Goal: Complete application form: Complete application form

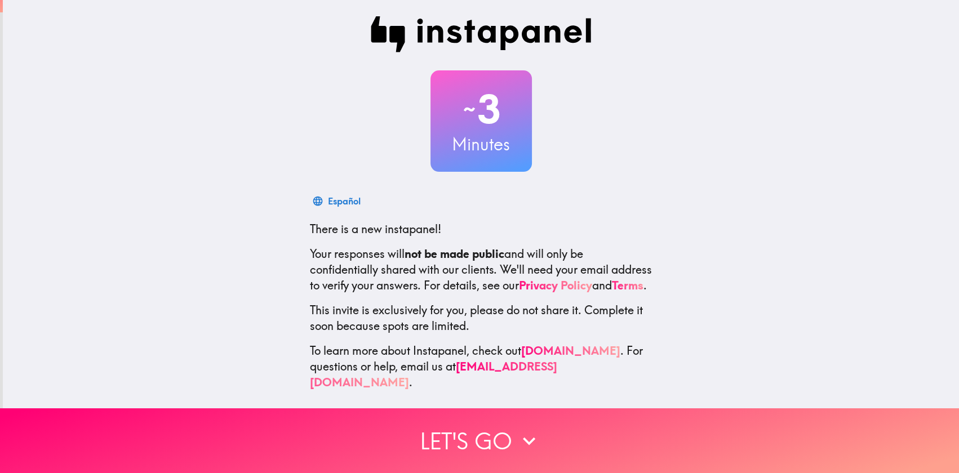
scroll to position [20, 0]
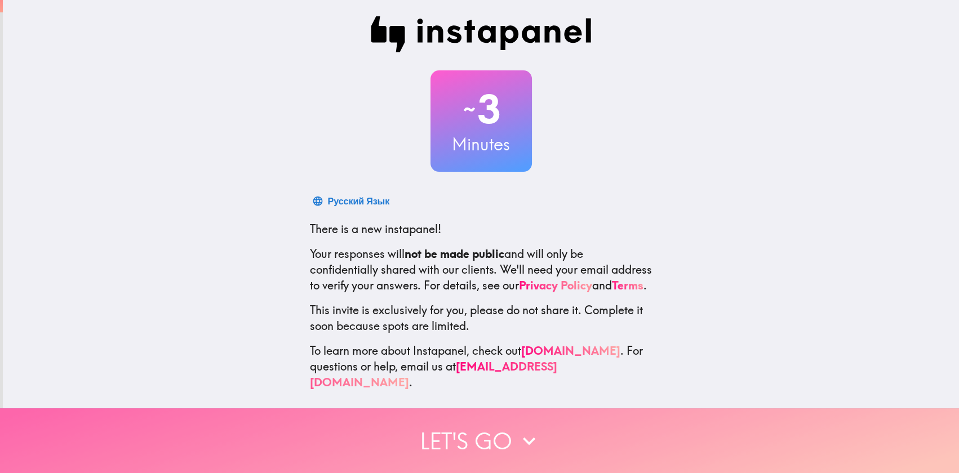
click at [452, 430] on button "Let's go" at bounding box center [479, 440] width 959 height 65
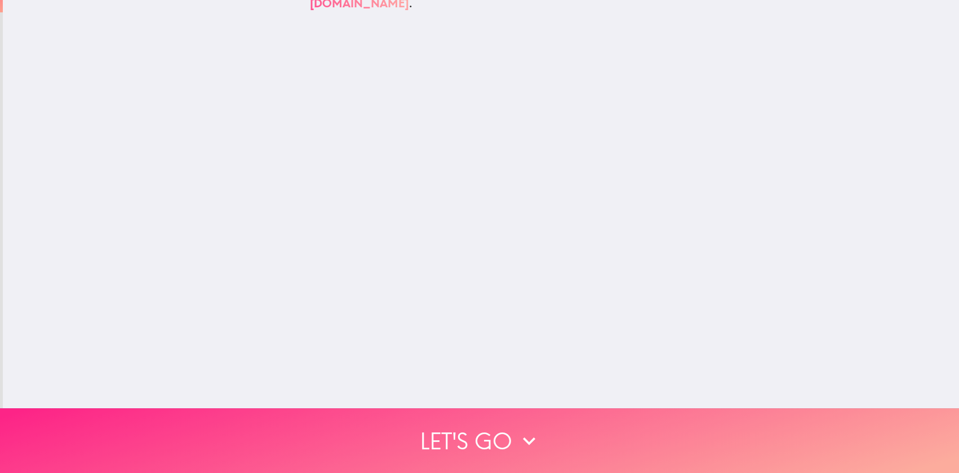
scroll to position [0, 0]
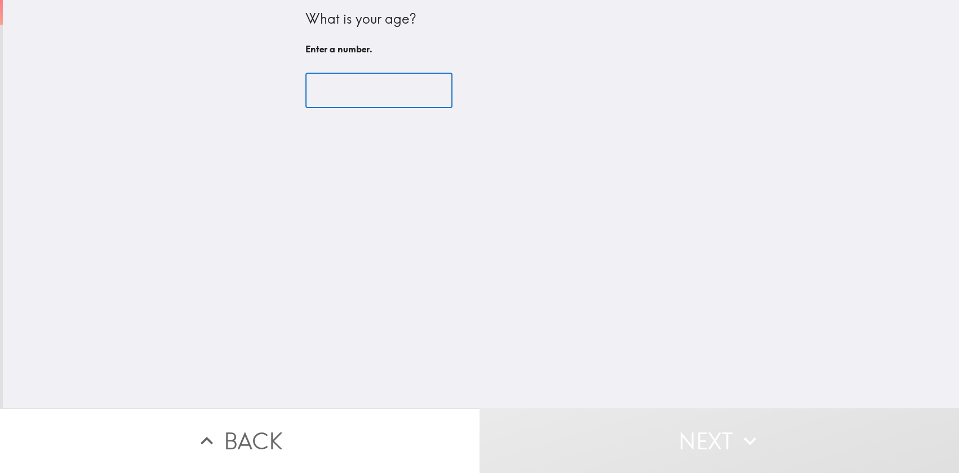
click at [380, 101] on input "number" at bounding box center [378, 90] width 147 height 35
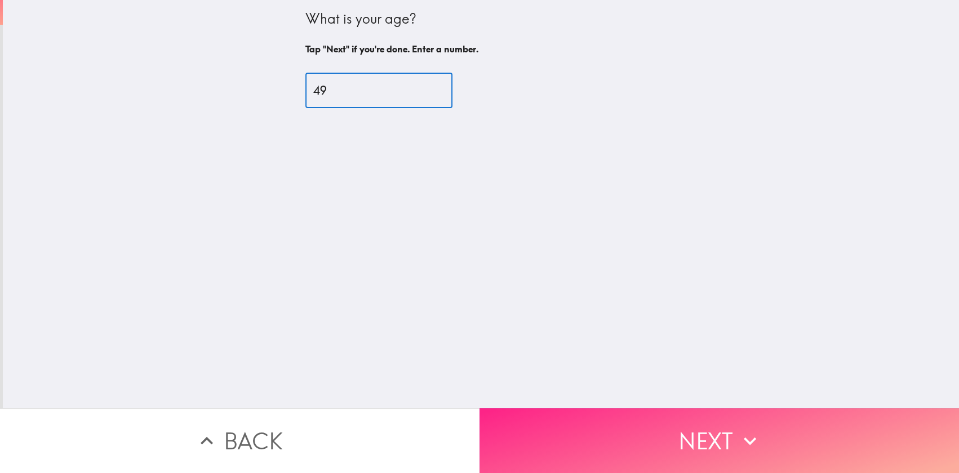
type input "49"
click at [530, 429] on button "Next" at bounding box center [718, 440] width 479 height 65
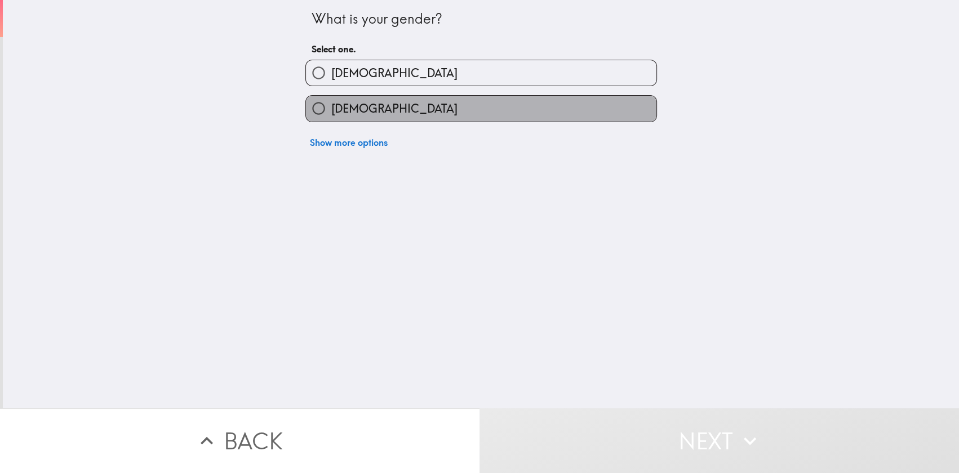
click at [410, 121] on label "[DEMOGRAPHIC_DATA]" at bounding box center [481, 108] width 350 height 25
click at [331, 121] on input "[DEMOGRAPHIC_DATA]" at bounding box center [318, 108] width 25 height 25
radio input "true"
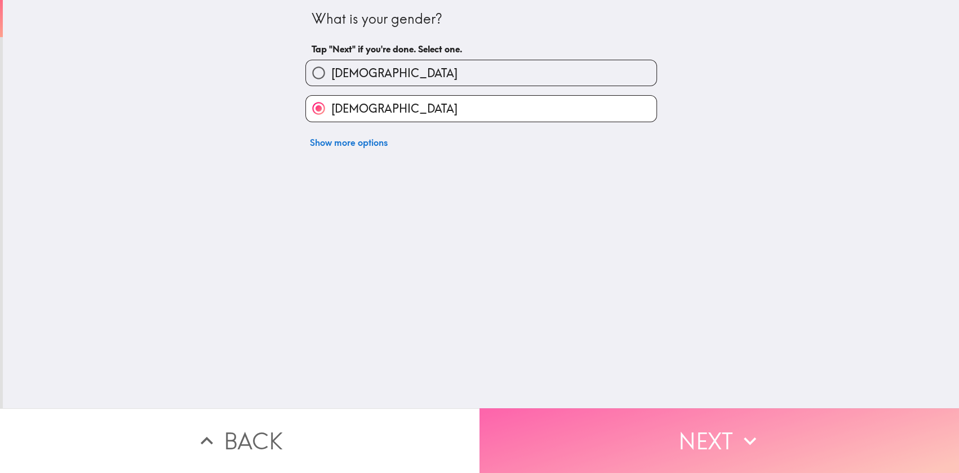
click at [558, 428] on button "Next" at bounding box center [718, 440] width 479 height 65
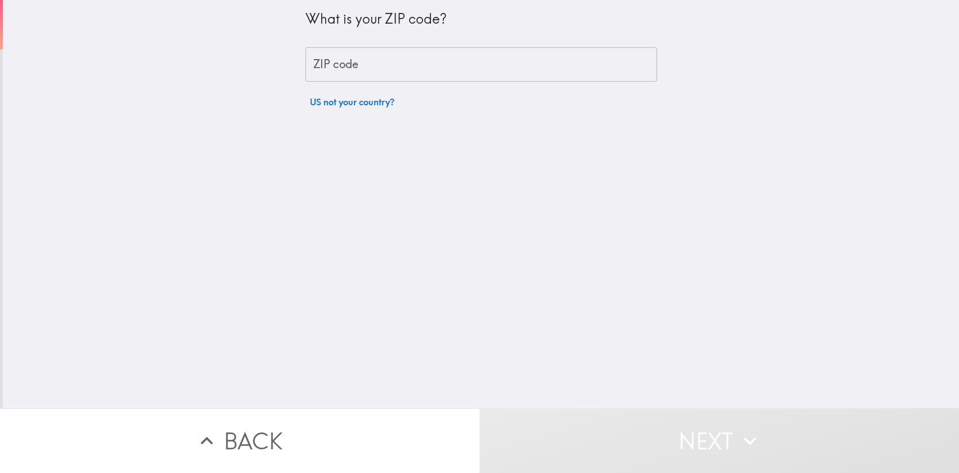
click at [359, 67] on input "ZIP code" at bounding box center [481, 64] width 352 height 35
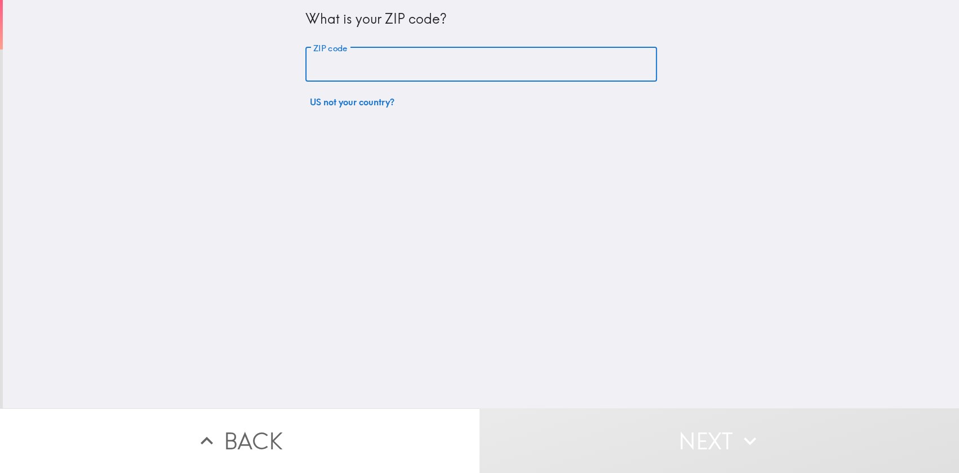
type input "30458"
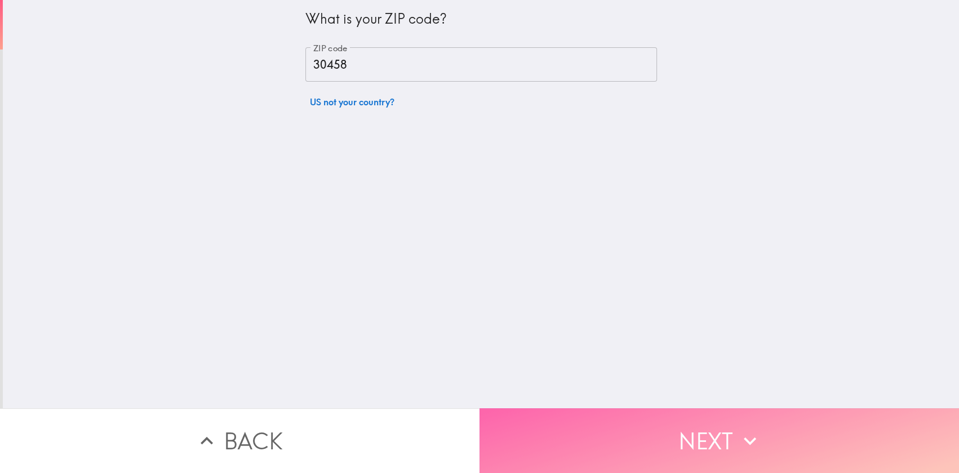
click at [535, 435] on button "Next" at bounding box center [718, 440] width 479 height 65
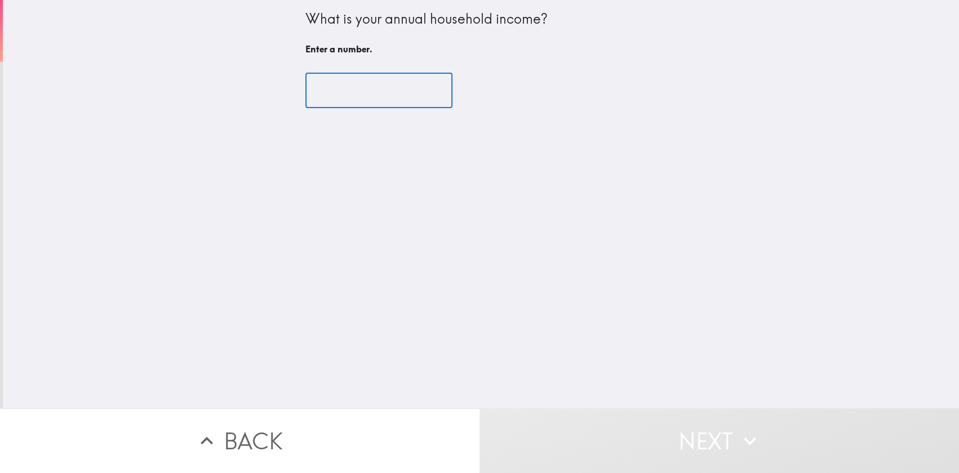
click at [345, 95] on input "number" at bounding box center [378, 90] width 147 height 35
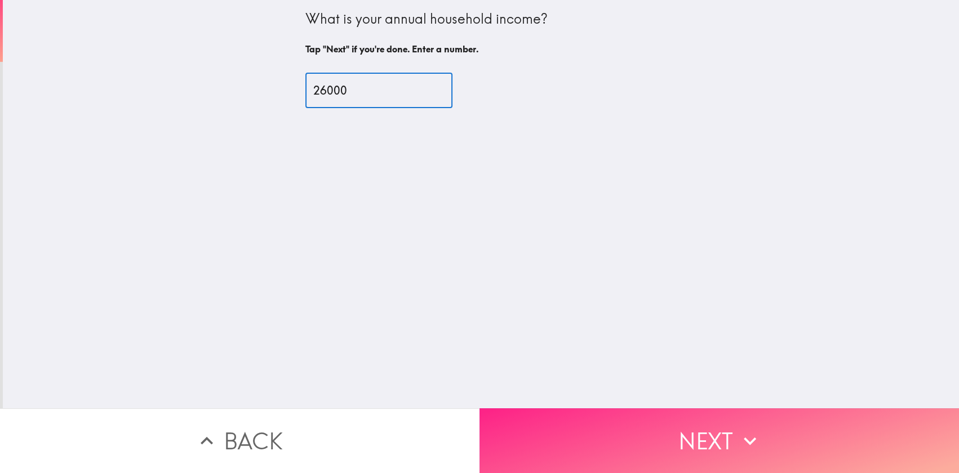
type input "26000"
click at [530, 427] on button "Next" at bounding box center [718, 440] width 479 height 65
